Goal: Task Accomplishment & Management: Use online tool/utility

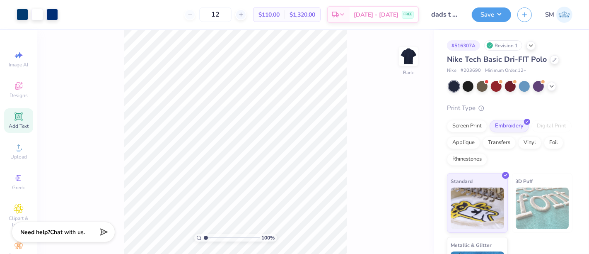
click at [17, 115] on icon at bounding box center [18, 116] width 6 height 6
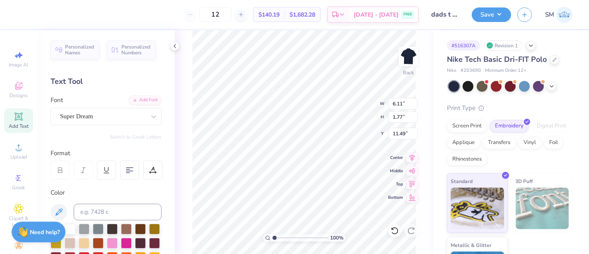
scroll to position [7, 1]
type textarea "®"
click at [83, 114] on div "Super Dream" at bounding box center [102, 116] width 87 height 13
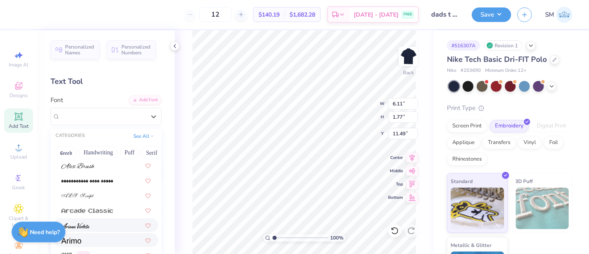
scroll to position [241, 0]
click at [93, 238] on div at bounding box center [106, 239] width 90 height 9
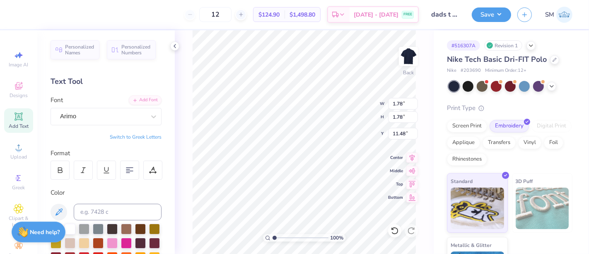
type input "2.11"
drag, startPoint x: 284, startPoint y: 236, endPoint x: 291, endPoint y: 237, distance: 7.1
type input "3.95"
click at [291, 237] on input "range" at bounding box center [301, 237] width 56 height 7
type input "0.17"
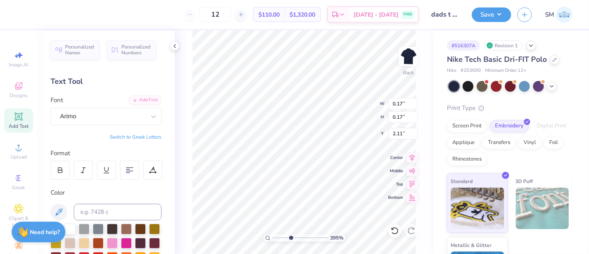
type input "0.17"
type input "2.53"
type input "2.62"
drag, startPoint x: 292, startPoint y: 235, endPoint x: 276, endPoint y: 235, distance: 16.6
type input "1.19"
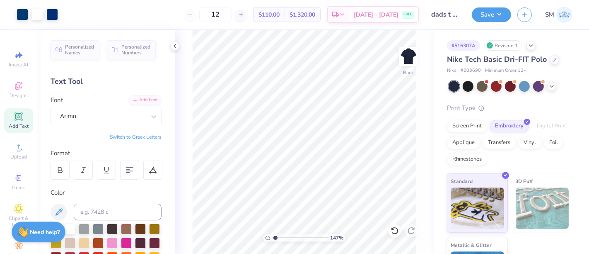
click at [276, 235] on input "range" at bounding box center [301, 237] width 56 height 7
click at [501, 18] on button "Save" at bounding box center [491, 13] width 39 height 15
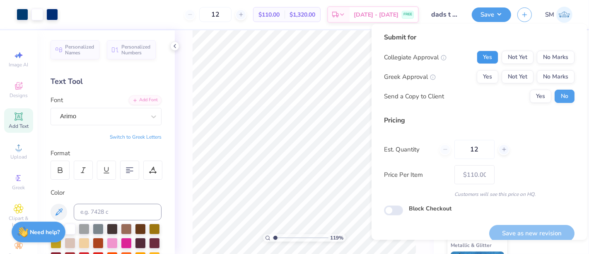
click at [477, 57] on button "Yes" at bounding box center [488, 57] width 22 height 13
click at [484, 78] on button "Yes" at bounding box center [488, 76] width 22 height 13
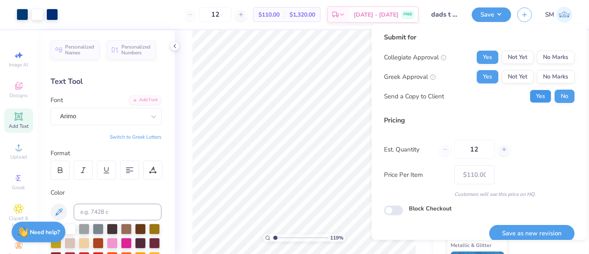
drag, startPoint x: 536, startPoint y: 98, endPoint x: 529, endPoint y: 113, distance: 16.7
click at [535, 99] on button "Yes" at bounding box center [541, 96] width 22 height 13
click at [536, 230] on button "Save as new revision" at bounding box center [532, 233] width 85 height 17
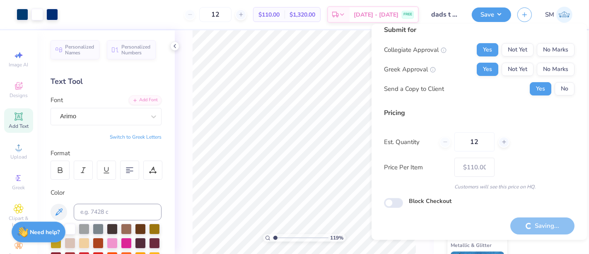
scroll to position [9, 0]
type input "– –"
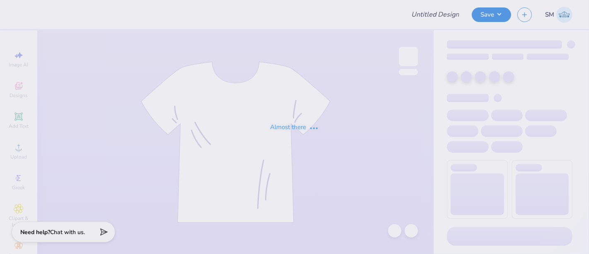
type input "heart ribbon aoe"
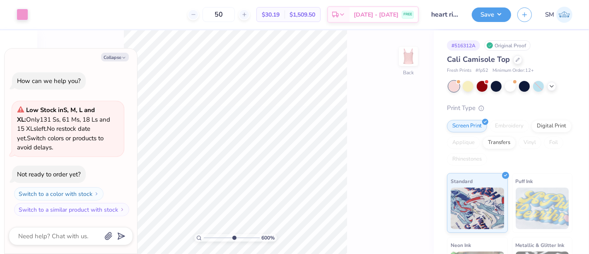
drag, startPoint x: 206, startPoint y: 238, endPoint x: 233, endPoint y: 242, distance: 27.6
type input "6"
click at [233, 241] on input "range" at bounding box center [232, 237] width 56 height 7
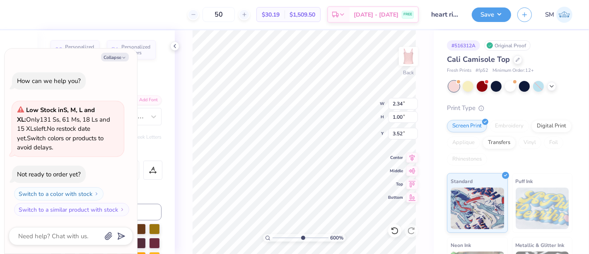
scroll to position [7, 2]
type textarea "x"
type input "5.45"
type input "4.52"
type input "1.12"
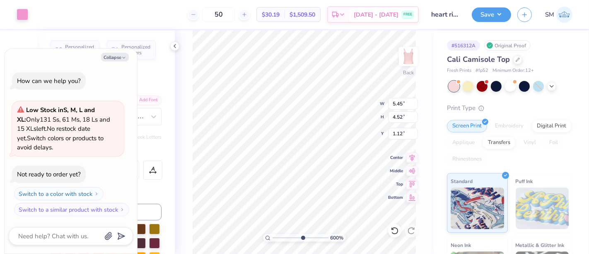
type textarea "x"
type input "2.34"
type input "1.00"
type input "3.52"
type textarea "x"
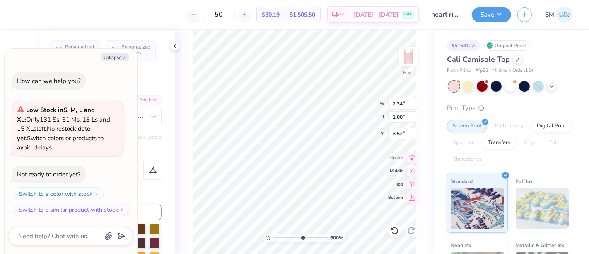
type input "3.51"
type textarea "x"
type textarea "Epsilo"
type textarea "x"
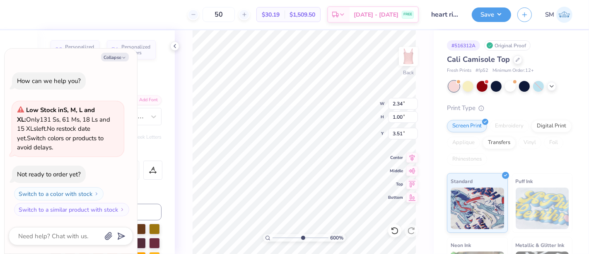
type textarea "Epsilon"
type textarea "x"
type textarea "Epsilon"
click at [394, 234] on icon at bounding box center [395, 230] width 8 height 8
type textarea "x"
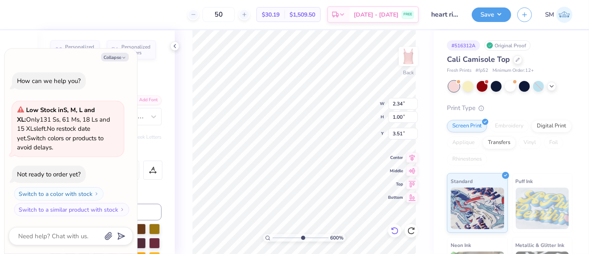
type input "5.45"
type input "4.52"
type input "1.12"
type textarea "x"
type input "2.34"
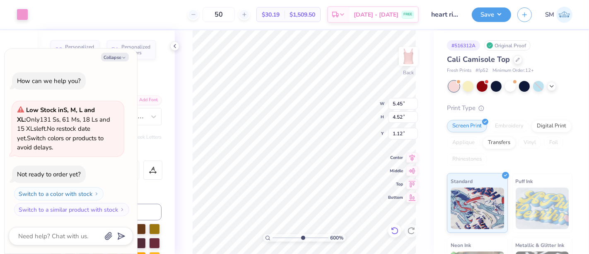
type input "1.00"
type input "3.51"
type textarea "x"
type input "5.45"
type input "4.52"
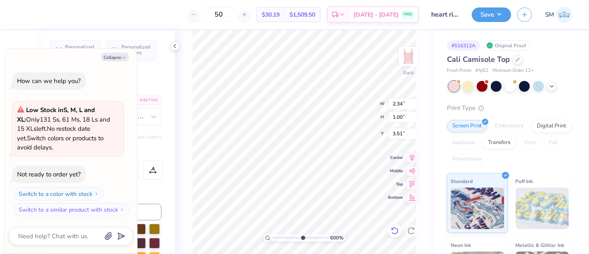
type input "1.12"
click at [397, 230] on icon at bounding box center [395, 230] width 8 height 8
click at [395, 230] on icon at bounding box center [395, 230] width 8 height 8
click at [397, 229] on icon at bounding box center [395, 230] width 8 height 8
type textarea "x"
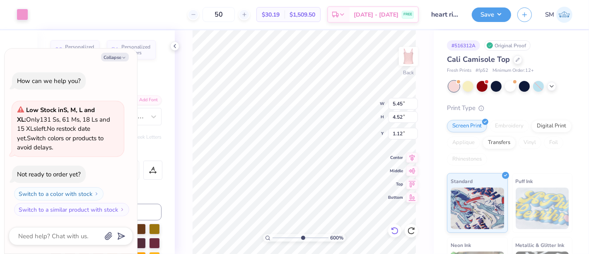
type input "2.34"
type input "1.00"
type input "3.51"
type textarea "x"
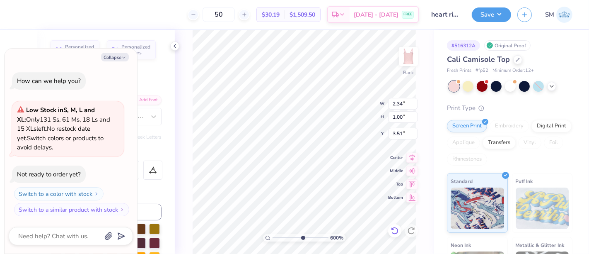
type input "5.45"
type input "4.52"
type input "1.12"
type textarea "x"
type input "2.34"
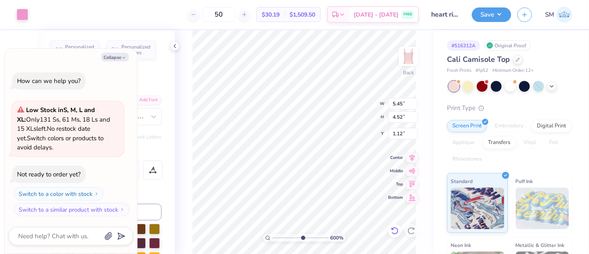
type input "1.00"
type input "3.51"
type textarea "x"
type input "3.50"
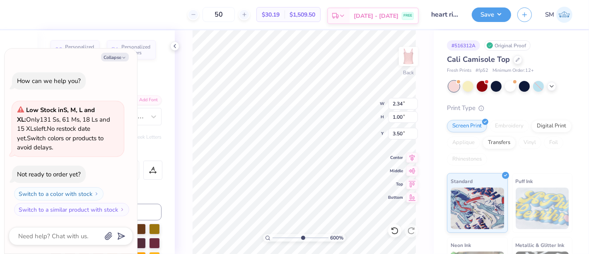
type textarea "x"
type input "5.45"
type input "4.52"
type input "1.12"
click at [396, 228] on icon at bounding box center [395, 230] width 8 height 8
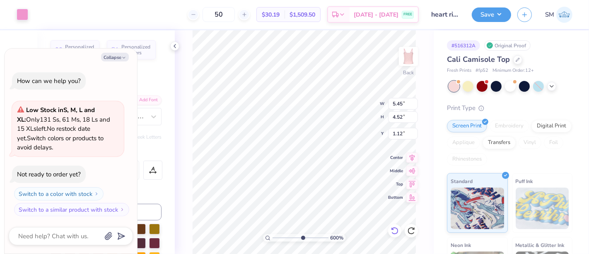
click at [393, 234] on icon at bounding box center [395, 230] width 8 height 8
click at [394, 230] on icon at bounding box center [395, 230] width 8 height 8
drag, startPoint x: 395, startPoint y: 233, endPoint x: 167, endPoint y: 73, distance: 279.7
click at [396, 233] on icon at bounding box center [394, 230] width 7 height 7
click at [177, 43] on icon at bounding box center [175, 46] width 7 height 7
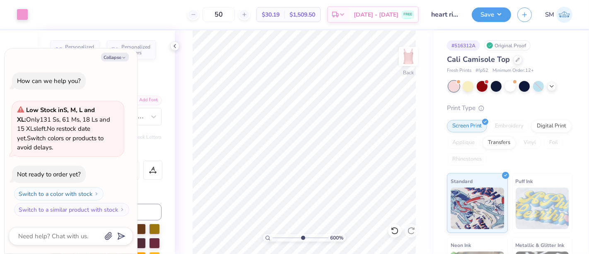
type textarea "x"
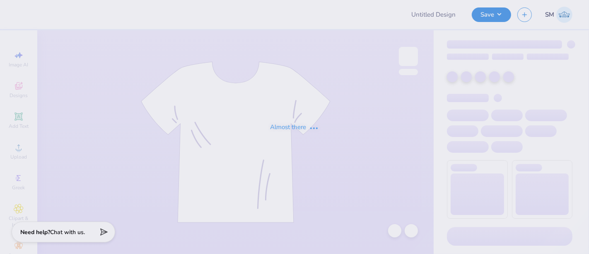
type input "heart ribbon aoe"
type input "50"
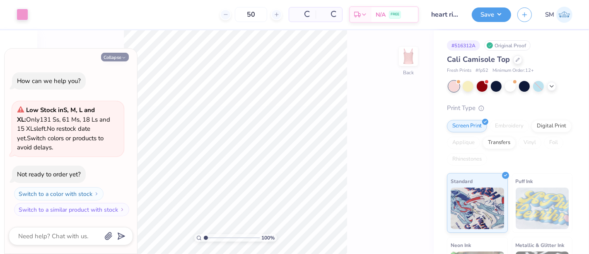
click at [118, 57] on button "Collapse" at bounding box center [115, 57] width 28 height 9
type textarea "x"
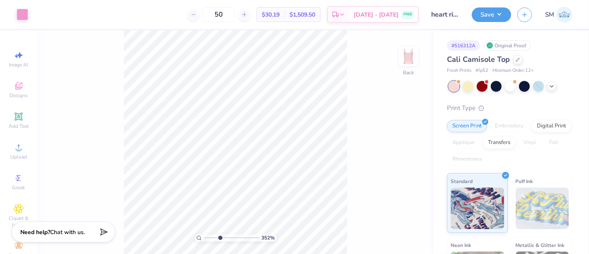
drag, startPoint x: 206, startPoint y: 236, endPoint x: 220, endPoint y: 238, distance: 14.7
type input "3.57"
click at [220, 238] on input "range" at bounding box center [232, 237] width 56 height 7
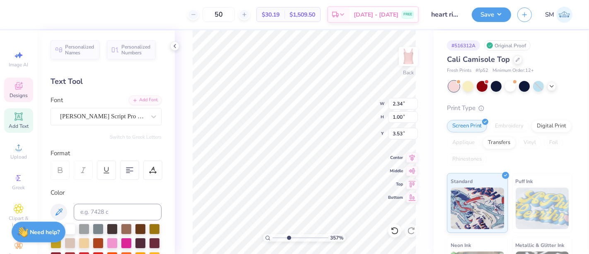
scroll to position [7, 1]
type textarea "Epsilo"
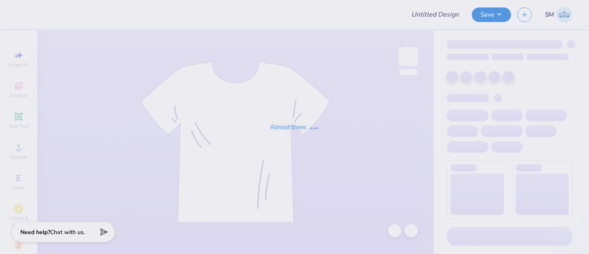
type input "MEDVIDA TSHIRT"
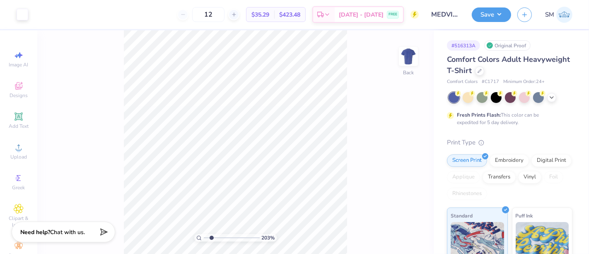
drag, startPoint x: 205, startPoint y: 238, endPoint x: 212, endPoint y: 240, distance: 7.5
type input "2.14"
click at [212, 240] on input "range" at bounding box center [232, 237] width 56 height 7
click at [12, 124] on div "Add Text" at bounding box center [18, 120] width 29 height 24
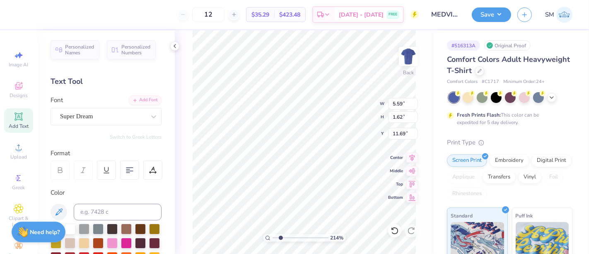
scroll to position [7, 1]
paste textarea "®"
type textarea "®"
click at [100, 114] on div "Super Dream" at bounding box center [102, 116] width 87 height 13
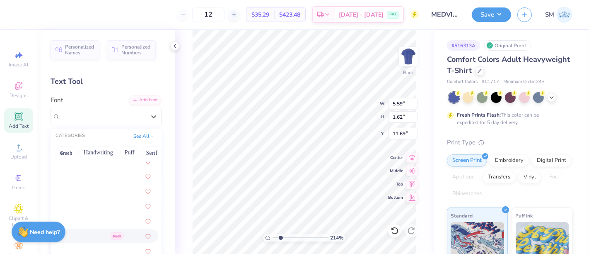
scroll to position [319, 0]
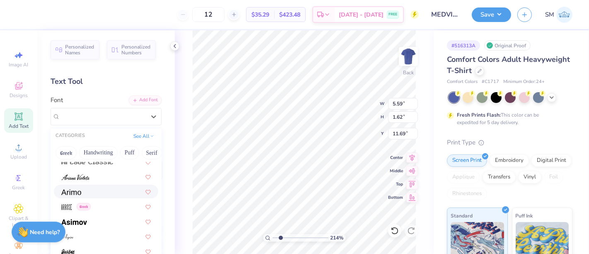
click at [91, 190] on div at bounding box center [106, 191] width 90 height 9
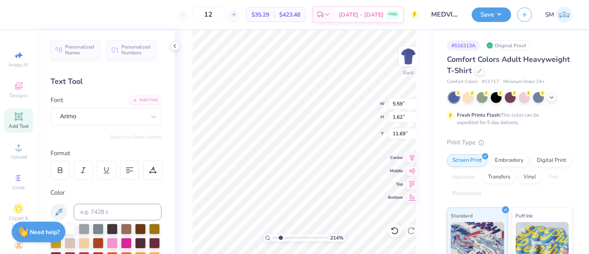
click at [141, 7] on div "12 $35.29 Per Item $423.48 Total Est. Delivery [DATE] - [DATE] FREE" at bounding box center [221, 14] width 396 height 29
type input "1.63"
type input "11.68"
type input "0.26"
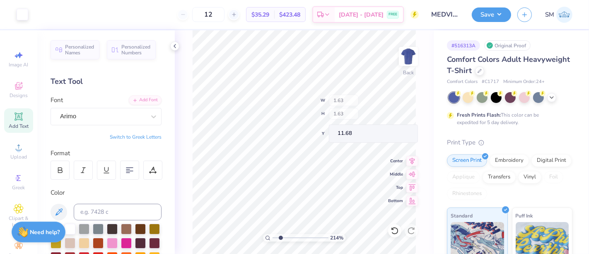
type input "0.26"
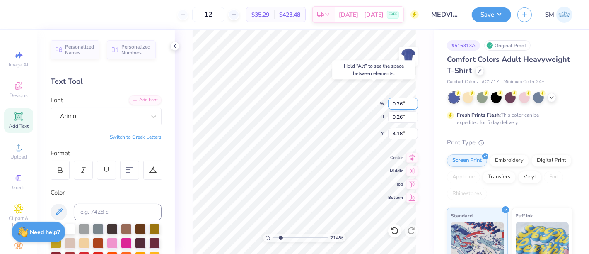
type input "4.18"
click at [303, 236] on input "range" at bounding box center [301, 237] width 56 height 7
type input "6.21"
type input "4.28"
type input "10.85"
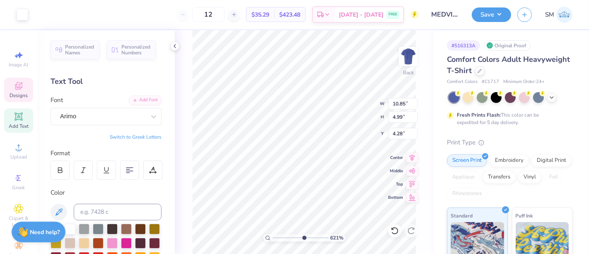
type input "4.99"
type input "3.64"
type input "0.14"
type input "4.33"
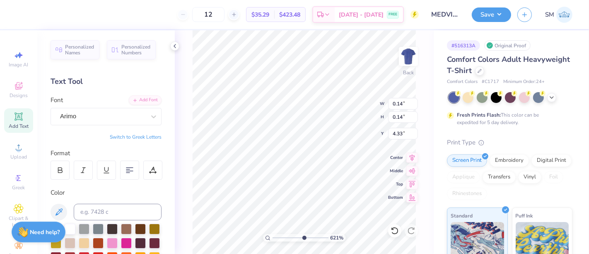
type input "10.85"
type input "4.99"
type input "3.64"
type input "0.14"
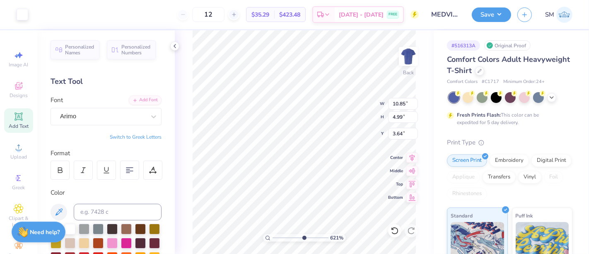
type input "4.33"
type input "10.85"
type input "4.99"
type input "3.63"
drag, startPoint x: 302, startPoint y: 236, endPoint x: 294, endPoint y: 234, distance: 8.1
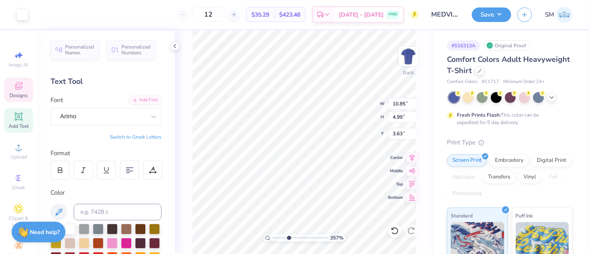
type input "3.46"
click at [288, 237] on input "range" at bounding box center [301, 237] width 56 height 7
click at [497, 15] on button "Save" at bounding box center [491, 13] width 39 height 15
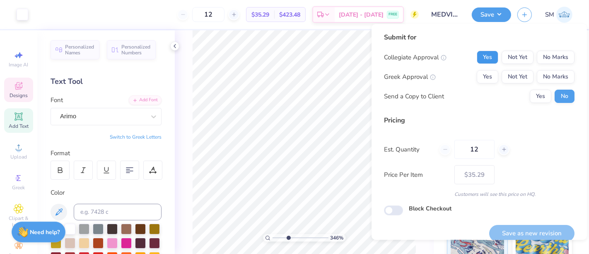
click at [481, 56] on button "Yes" at bounding box center [488, 57] width 22 height 13
drag, startPoint x: 549, startPoint y: 75, endPoint x: 539, endPoint y: 89, distance: 16.8
click at [548, 79] on button "No Marks" at bounding box center [556, 76] width 38 height 13
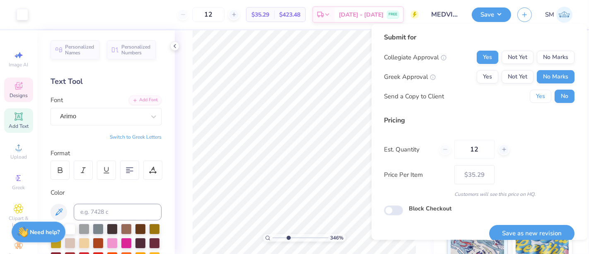
click at [531, 102] on button "Yes" at bounding box center [541, 96] width 22 height 13
click at [531, 230] on button "Save as new revision" at bounding box center [532, 233] width 85 height 17
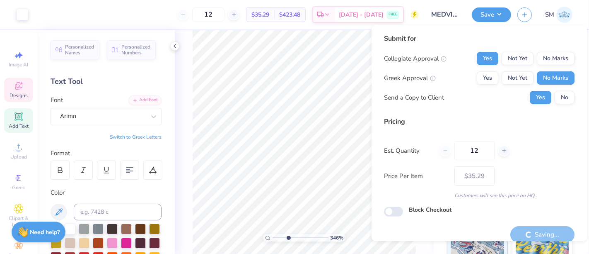
scroll to position [9, 0]
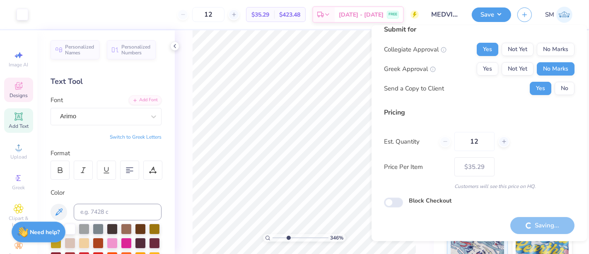
type input "– –"
